Goal: Task Accomplishment & Management: Use online tool/utility

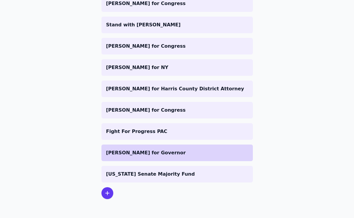
scroll to position [237, 0]
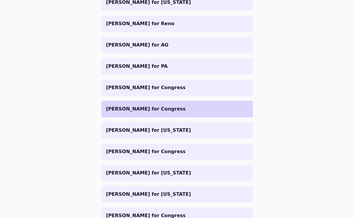
click at [148, 107] on p "[PERSON_NAME] for Congress" at bounding box center [177, 108] width 142 height 7
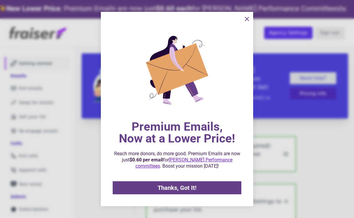
click at [243, 23] on button "information" at bounding box center [247, 19] width 12 height 12
click at [243, 23] on div "Premium Emails, Now at a Lower Price! Reach more donors, do more good. Premium …" at bounding box center [177, 109] width 152 height 194
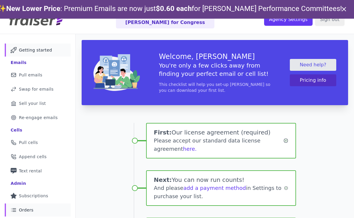
scroll to position [7, 0]
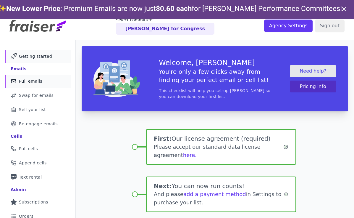
click at [38, 78] on span "Pull emails" at bounding box center [30, 81] width 23 height 6
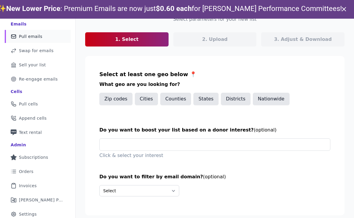
scroll to position [51, 0]
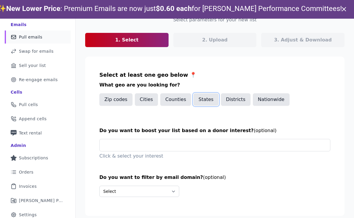
click at [205, 101] on button "States" at bounding box center [206, 99] width 25 height 12
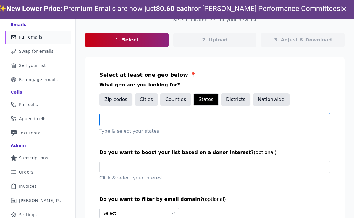
click at [176, 119] on input "text" at bounding box center [218, 119] width 226 height 7
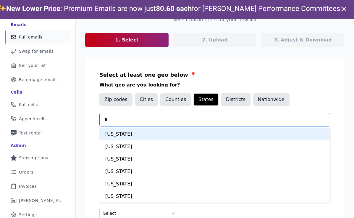
type input "**"
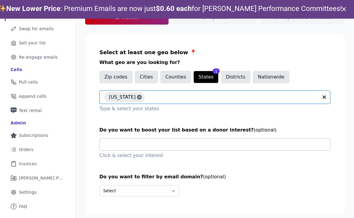
scroll to position [19, 0]
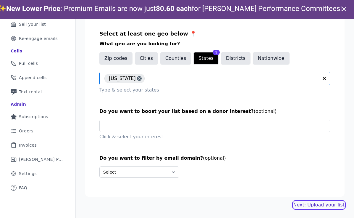
click at [304, 202] on link "Next: Upload your list" at bounding box center [319, 204] width 51 height 7
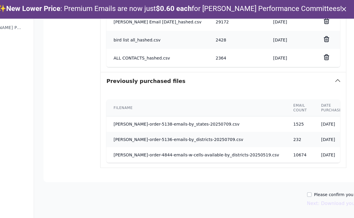
scroll to position [224, 50]
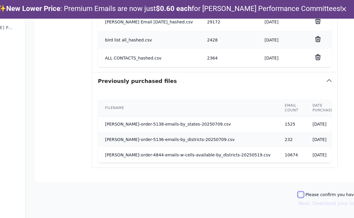
click at [299, 195] on input "Please confirm you have no lists to upload." at bounding box center [301, 194] width 5 height 5
checkbox input "true"
click at [315, 201] on button "Next: Download your list" at bounding box center [328, 203] width 58 height 7
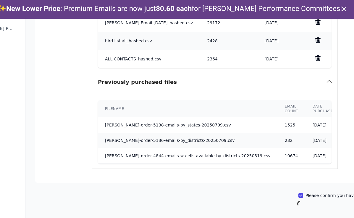
scroll to position [50, 0]
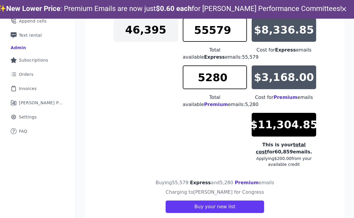
type input "**********"
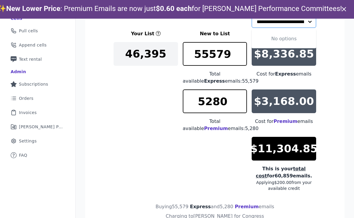
scroll to position [125, 0]
